Goal: Information Seeking & Learning: Learn about a topic

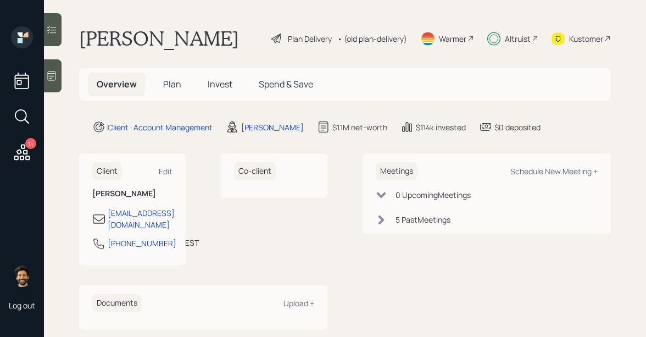
click at [221, 80] on span "Invest" at bounding box center [220, 84] width 25 height 12
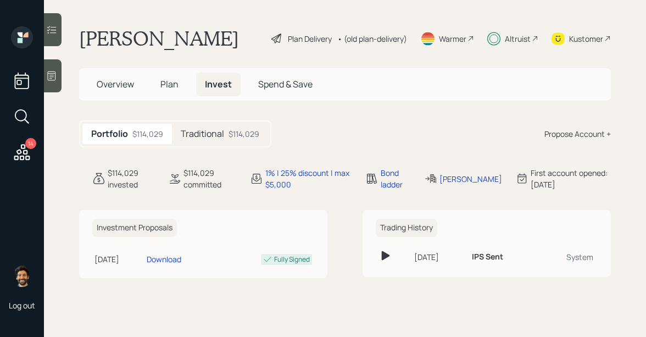
click at [208, 137] on h5 "Traditional" at bounding box center [202, 133] width 43 height 10
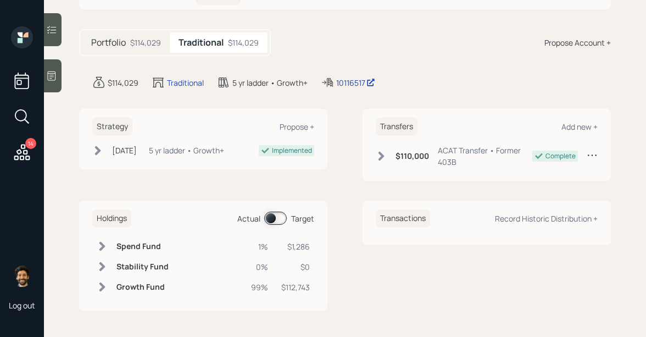
scroll to position [88, 0]
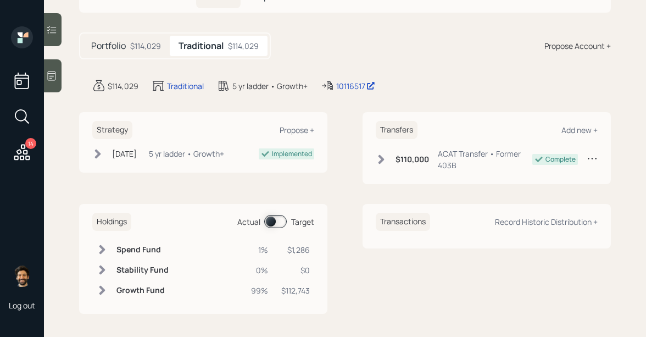
click at [284, 220] on span at bounding box center [275, 221] width 23 height 13
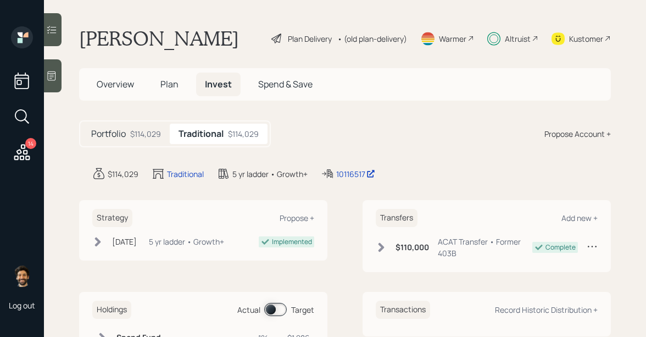
click at [380, 39] on div "• (old plan-delivery)" at bounding box center [372, 39] width 70 height 12
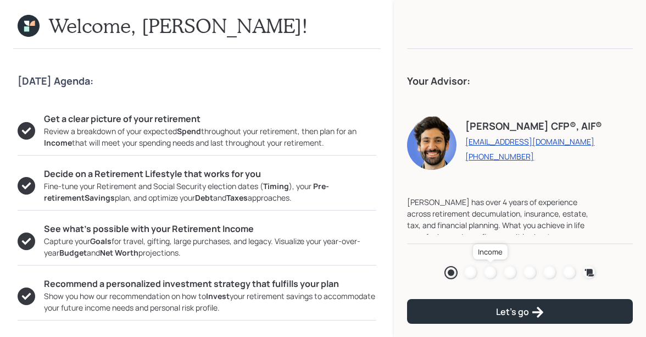
click at [489, 268] on div at bounding box center [490, 272] width 13 height 13
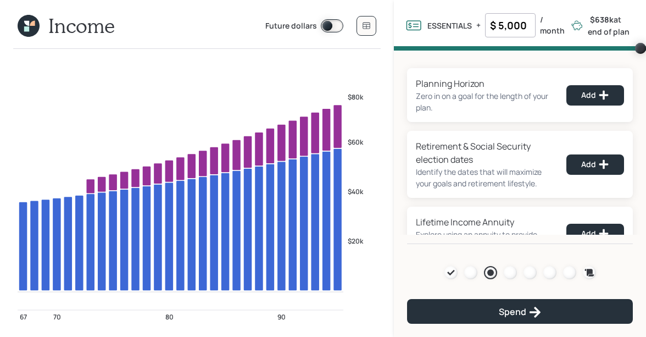
click at [22, 25] on icon at bounding box center [29, 26] width 22 height 22
